Goal: Information Seeking & Learning: Learn about a topic

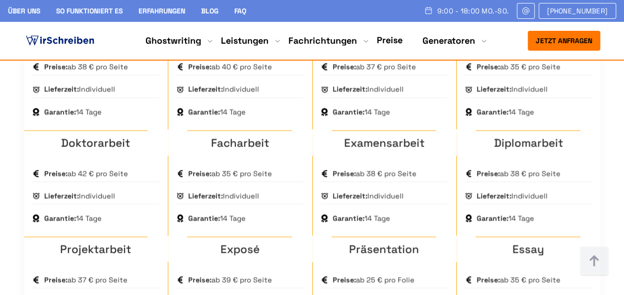
scroll to position [795, 0]
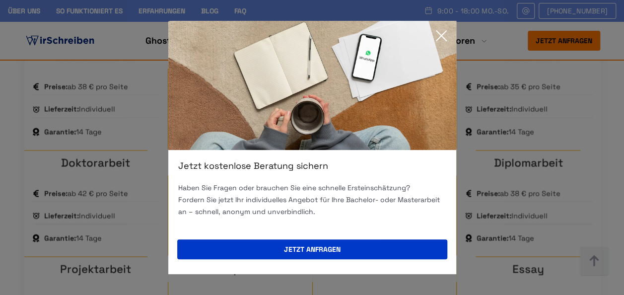
click at [446, 36] on icon at bounding box center [442, 36] width 20 height 20
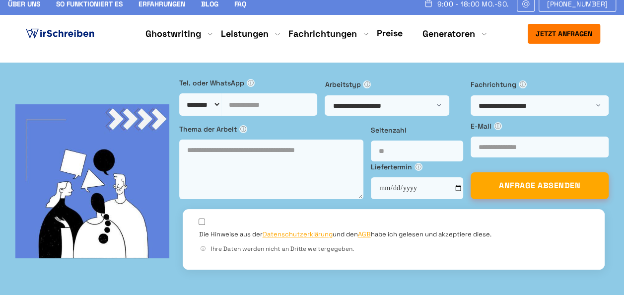
scroll to position [0, 0]
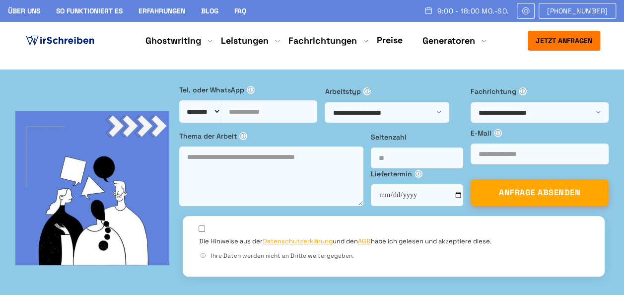
click at [394, 40] on link "Preise" at bounding box center [390, 39] width 26 height 11
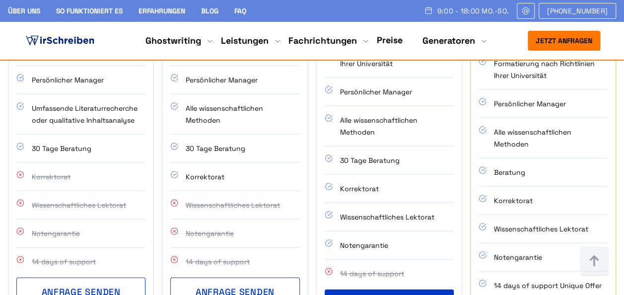
scroll to position [944, 0]
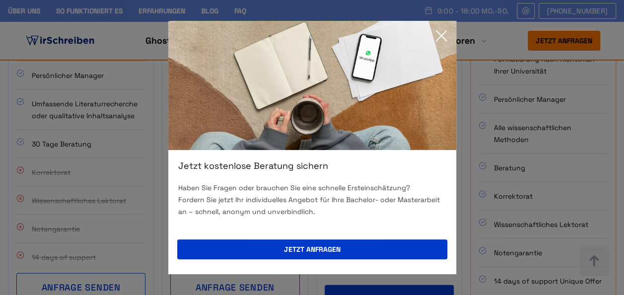
drag, startPoint x: 445, startPoint y: 36, endPoint x: 442, endPoint y: 42, distance: 7.1
click at [445, 36] on icon at bounding box center [442, 36] width 20 height 20
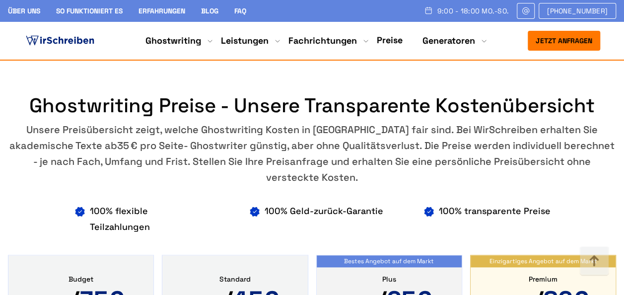
scroll to position [397, 0]
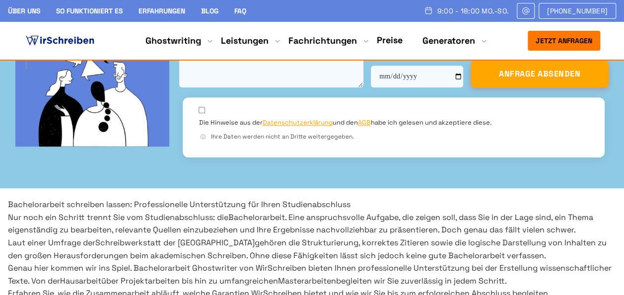
scroll to position [199, 0]
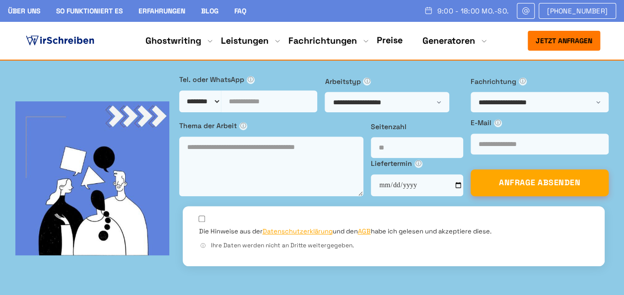
click at [383, 42] on link "Preise" at bounding box center [390, 39] width 26 height 11
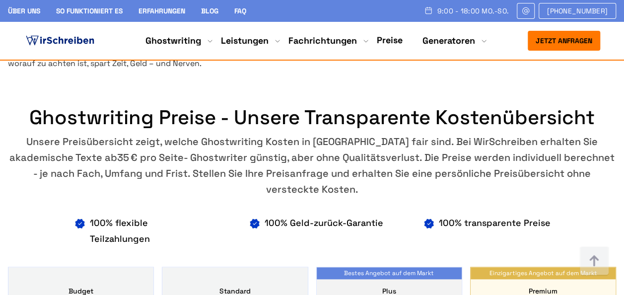
scroll to position [546, 0]
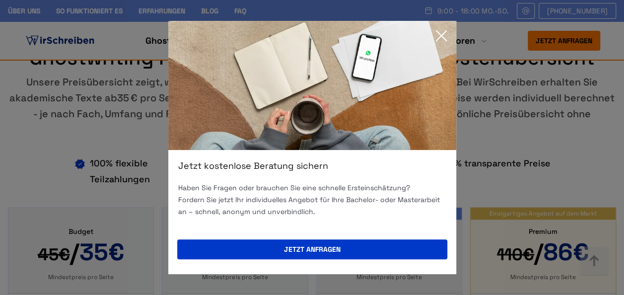
click at [448, 37] on icon at bounding box center [442, 36] width 20 height 20
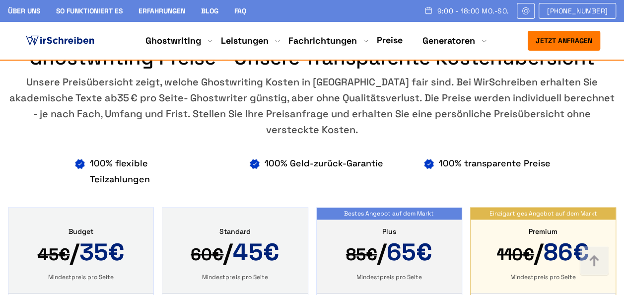
click at [574, 157] on ul "100% flexible Teilzahlungen 100% Geld-zurück-Garantie 100% transparente Preise" at bounding box center [312, 171] width 608 height 32
